Goal: Transaction & Acquisition: Purchase product/service

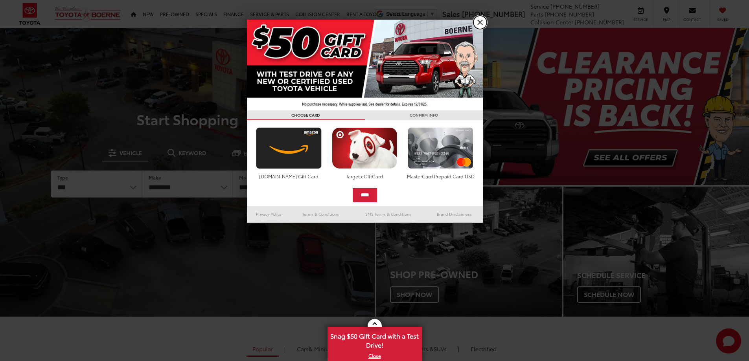
click at [481, 22] on link "X" at bounding box center [479, 22] width 13 height 13
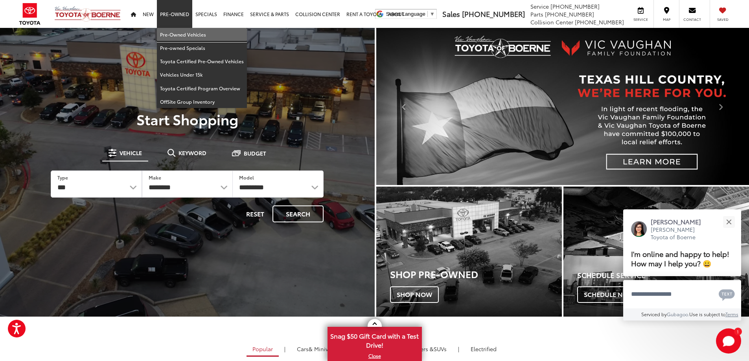
click at [174, 30] on link "Pre-Owned Vehicles" at bounding box center [202, 34] width 90 height 13
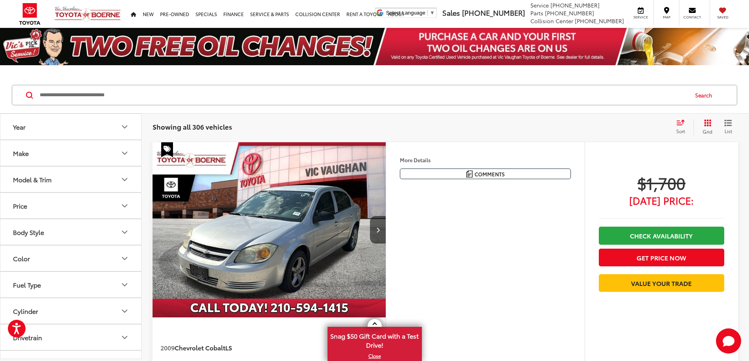
click at [28, 230] on div "Body Style" at bounding box center [28, 231] width 31 height 7
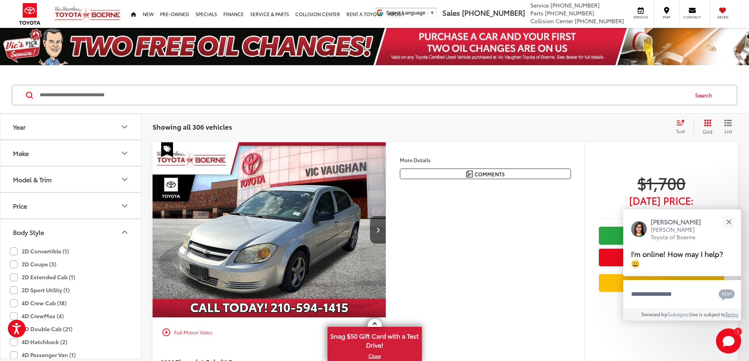
click at [24, 184] on button "Model & Trim" at bounding box center [70, 180] width 141 height 26
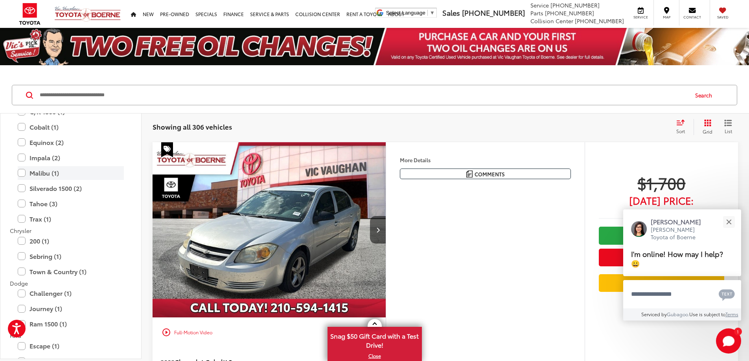
scroll to position [118, 0]
click at [24, 189] on label "Silverado 1500 (2)" at bounding box center [71, 187] width 106 height 14
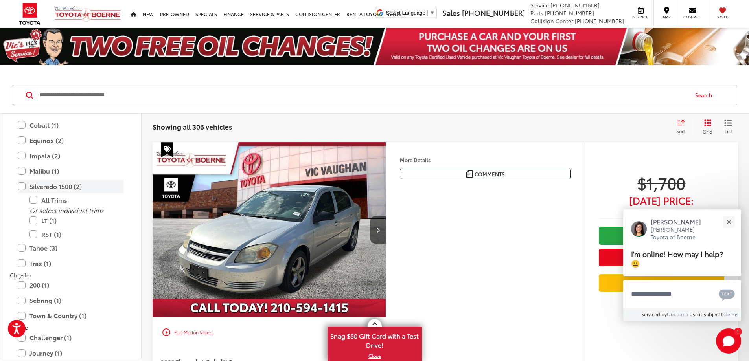
click at [24, 189] on label "Silverado 1500 (2)" at bounding box center [71, 187] width 106 height 14
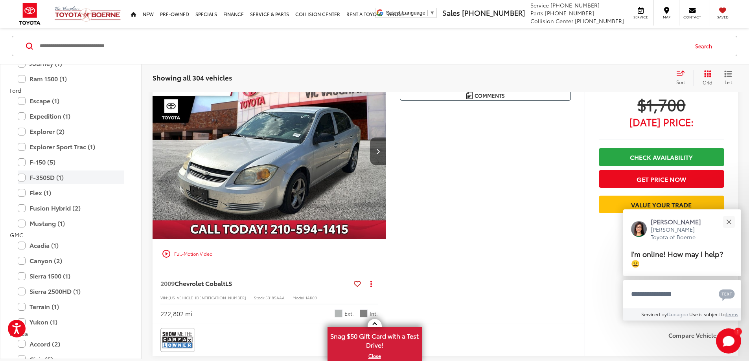
scroll to position [314, 0]
click at [20, 176] on label "F-350SD (1)" at bounding box center [71, 175] width 106 height 14
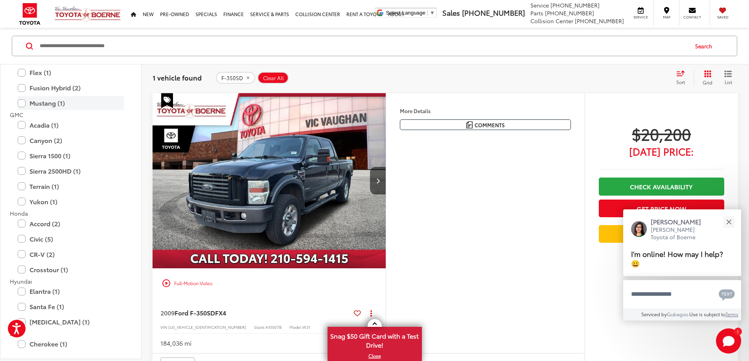
scroll to position [439, 0]
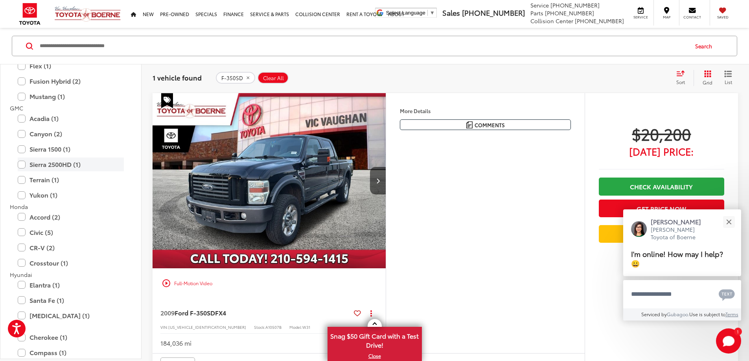
click at [33, 169] on label "Sierra 2500HD (1)" at bounding box center [71, 165] width 106 height 14
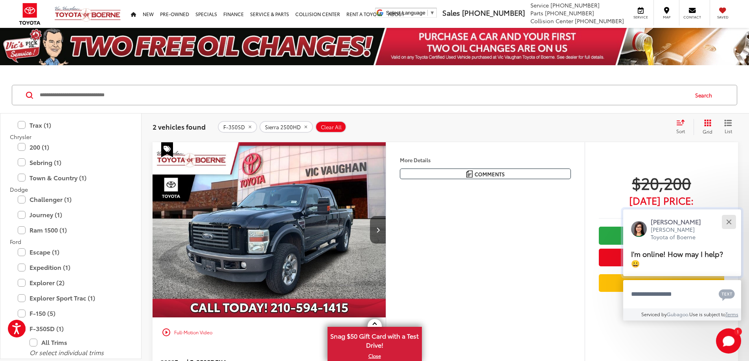
click at [726, 222] on button "Close" at bounding box center [728, 221] width 17 height 17
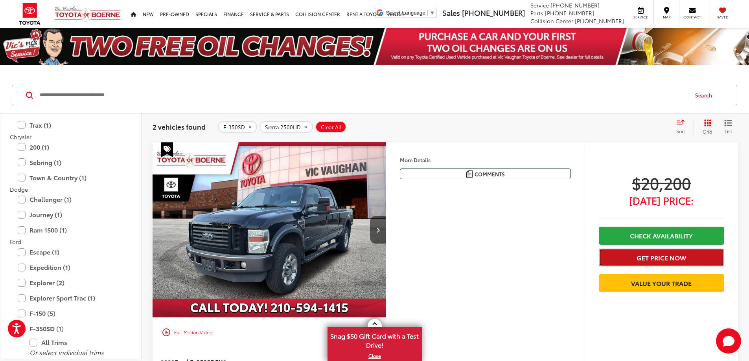
click at [632, 256] on button "Get Price Now" at bounding box center [661, 258] width 125 height 18
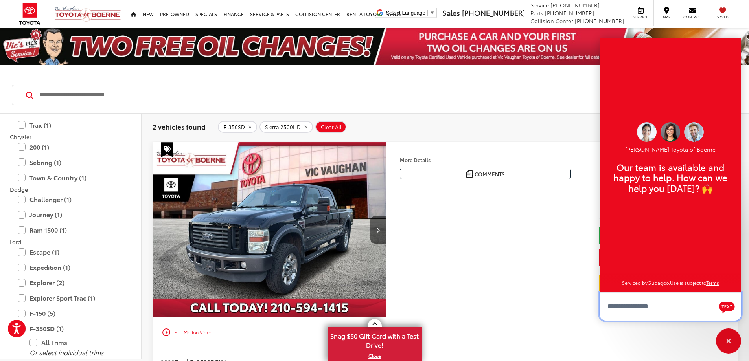
scroll to position [9, 0]
click at [528, 314] on div "More Details Comments Dealer Comments 2009 Ford F-350SD FX4 Black Inspected, Bl…" at bounding box center [485, 272] width 199 height 260
